Goal: Task Accomplishment & Management: Manage account settings

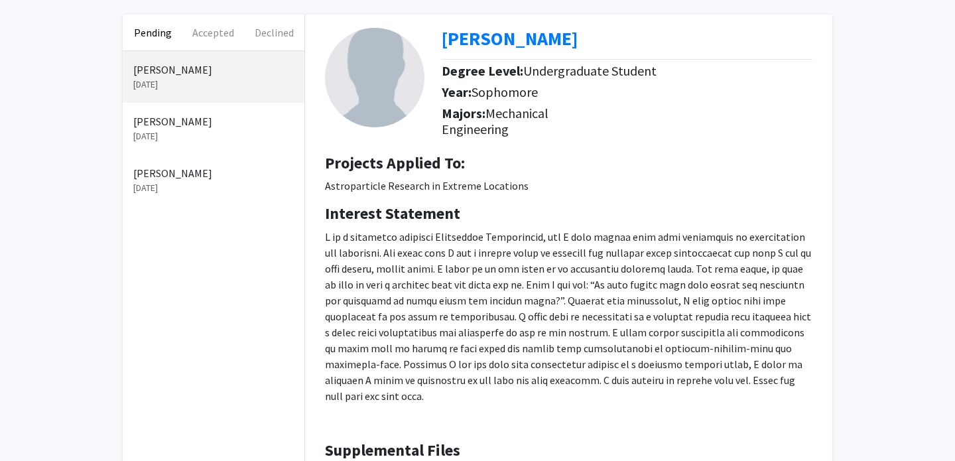
scroll to position [190, 0]
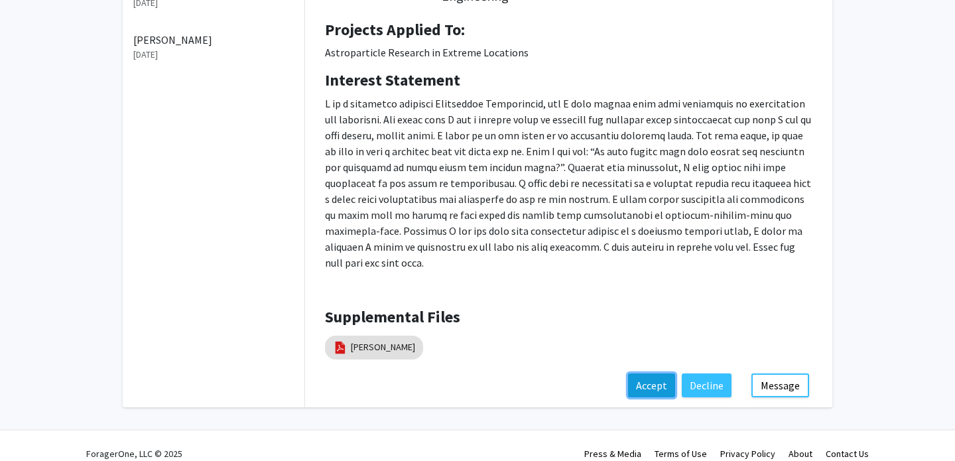
click at [610, 373] on button "Accept" at bounding box center [651, 385] width 47 height 24
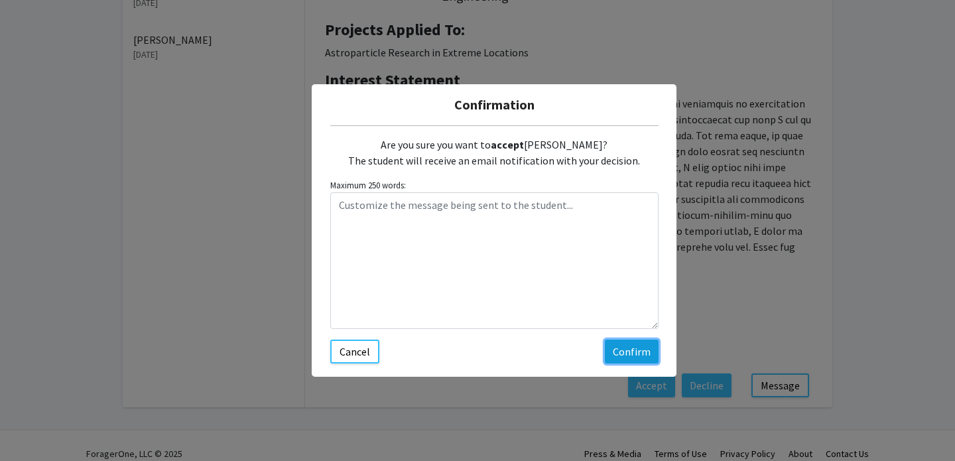
click at [610, 357] on button "Confirm" at bounding box center [632, 352] width 54 height 24
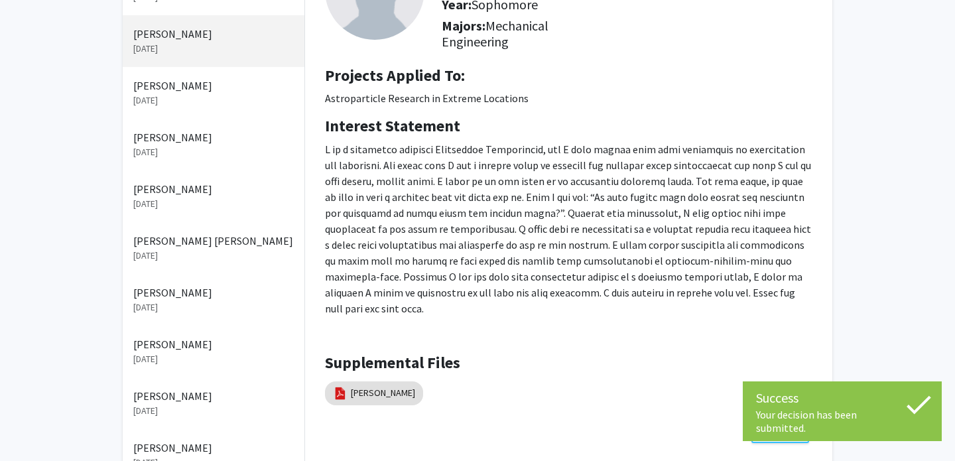
scroll to position [0, 0]
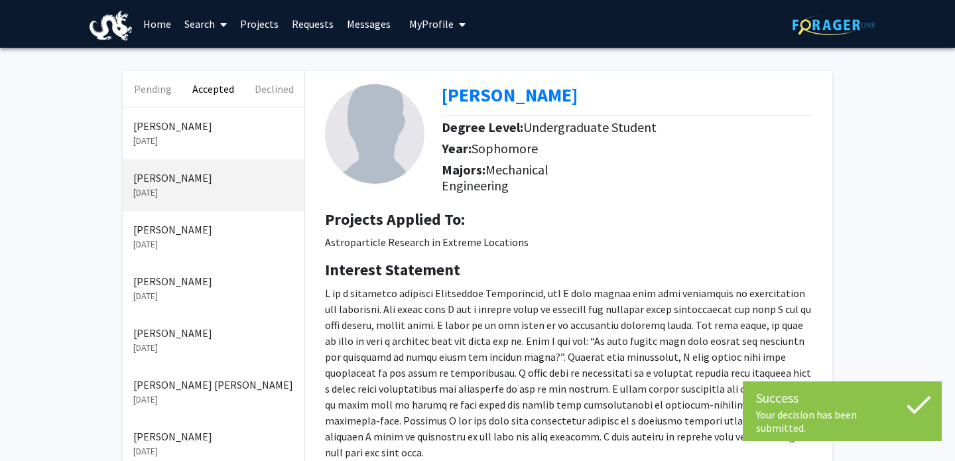
click at [168, 127] on p "[PERSON_NAME]" at bounding box center [213, 126] width 161 height 16
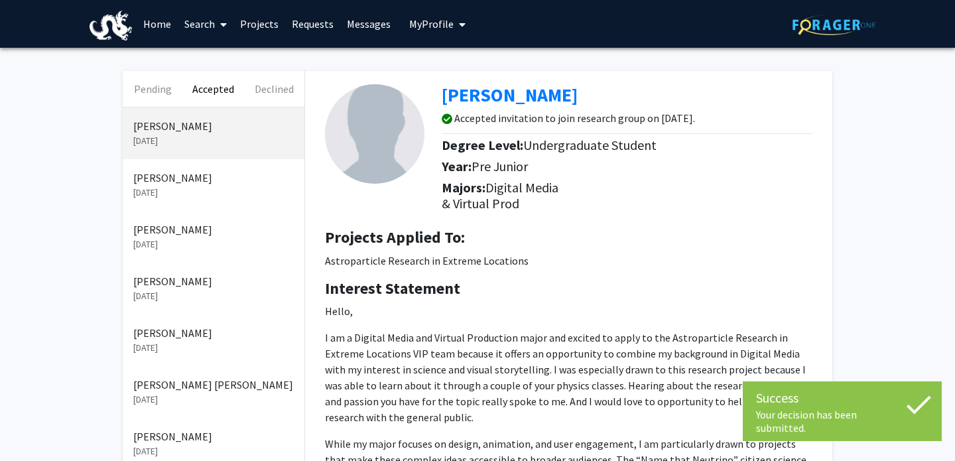
click at [364, 21] on link "Messages" at bounding box center [368, 24] width 57 height 46
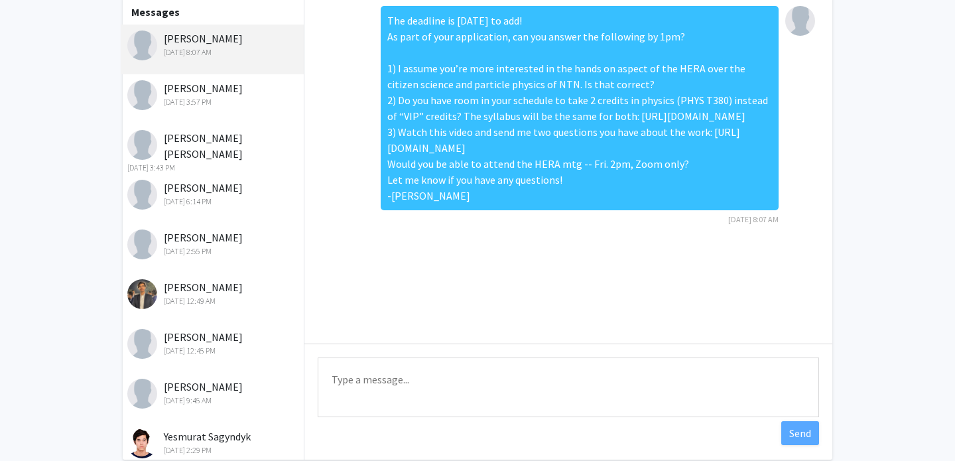
scroll to position [76, 0]
click at [228, 100] on div "[DATE] 3:57 PM" at bounding box center [213, 102] width 173 height 12
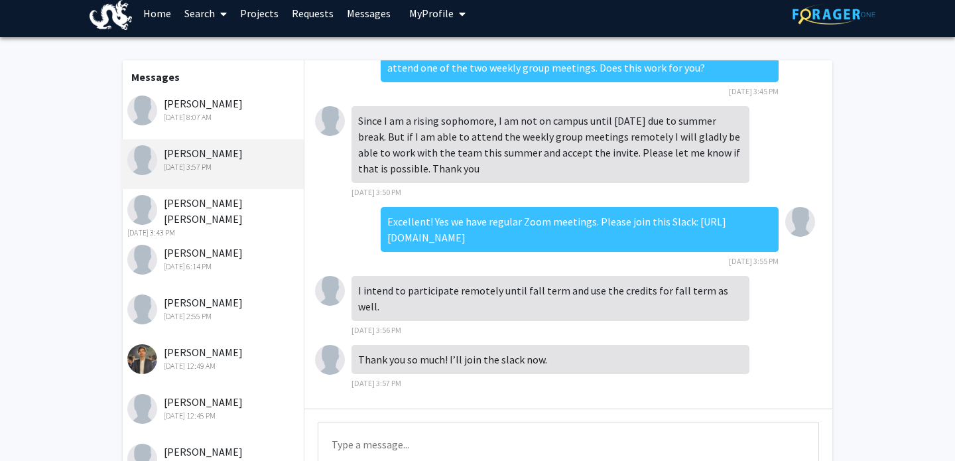
scroll to position [0, 0]
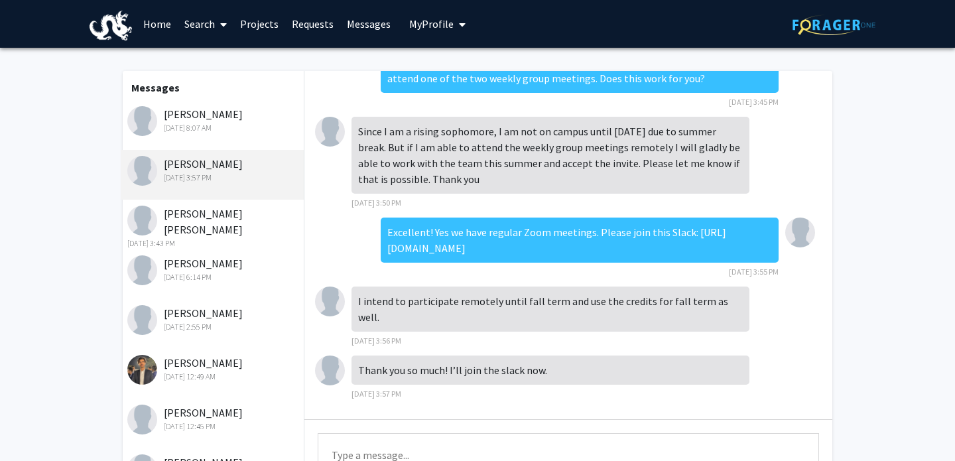
click at [273, 15] on link "Projects" at bounding box center [260, 24] width 52 height 46
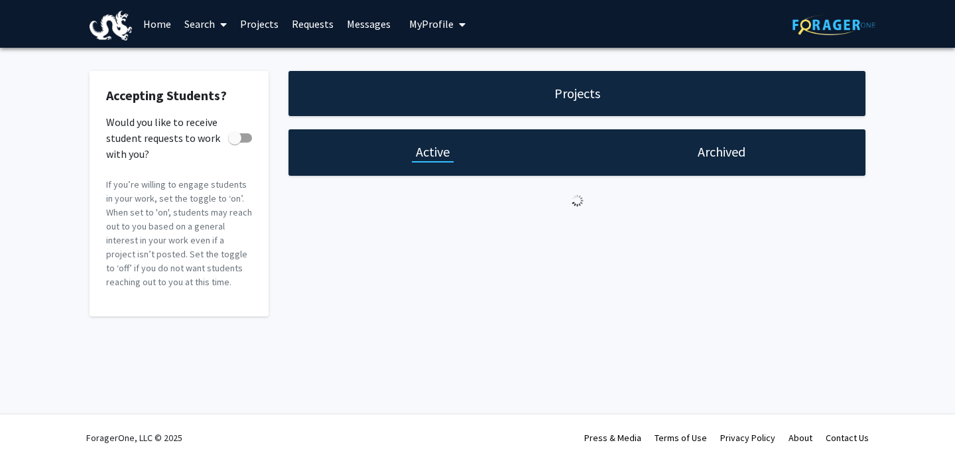
checkbox input "true"
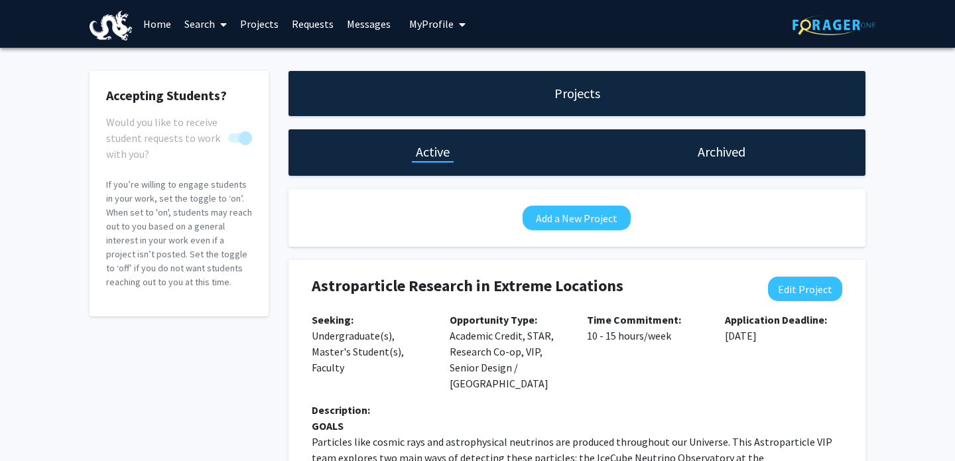
click at [306, 26] on link "Requests" at bounding box center [312, 24] width 55 height 46
